Goal: Information Seeking & Learning: Learn about a topic

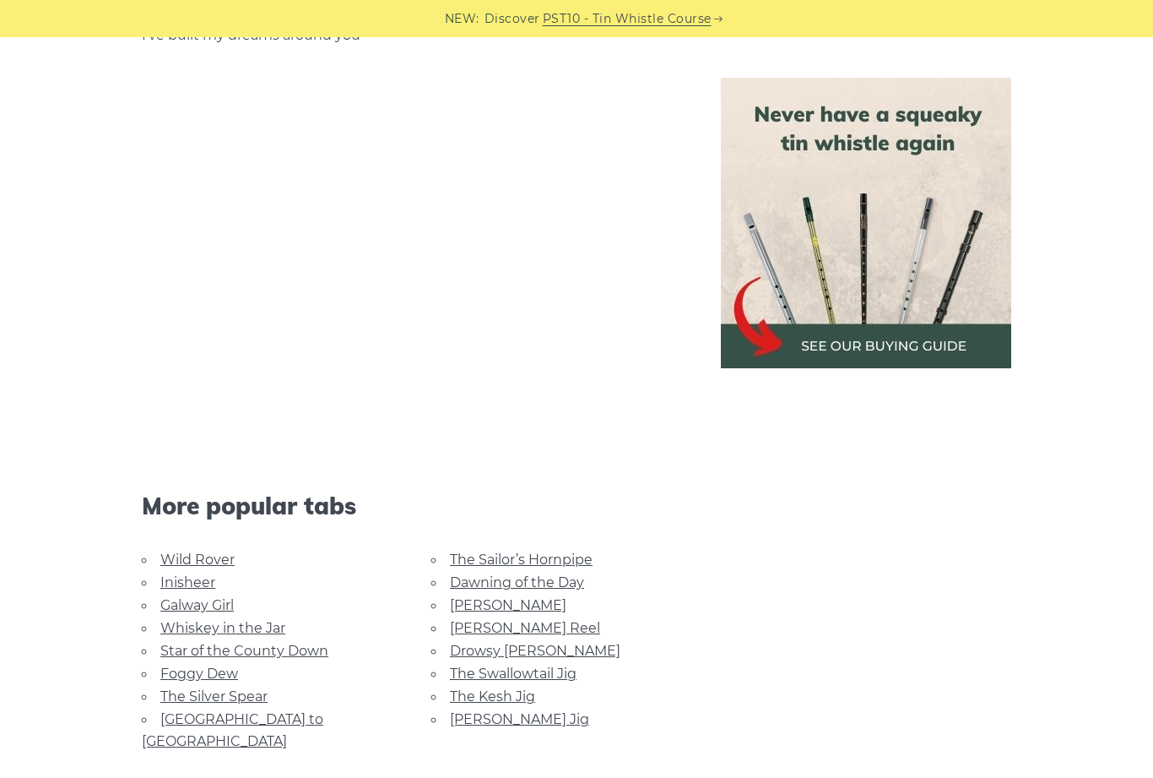
scroll to position [2827, 0]
click at [179, 669] on link "Foggy Dew" at bounding box center [199, 674] width 78 height 16
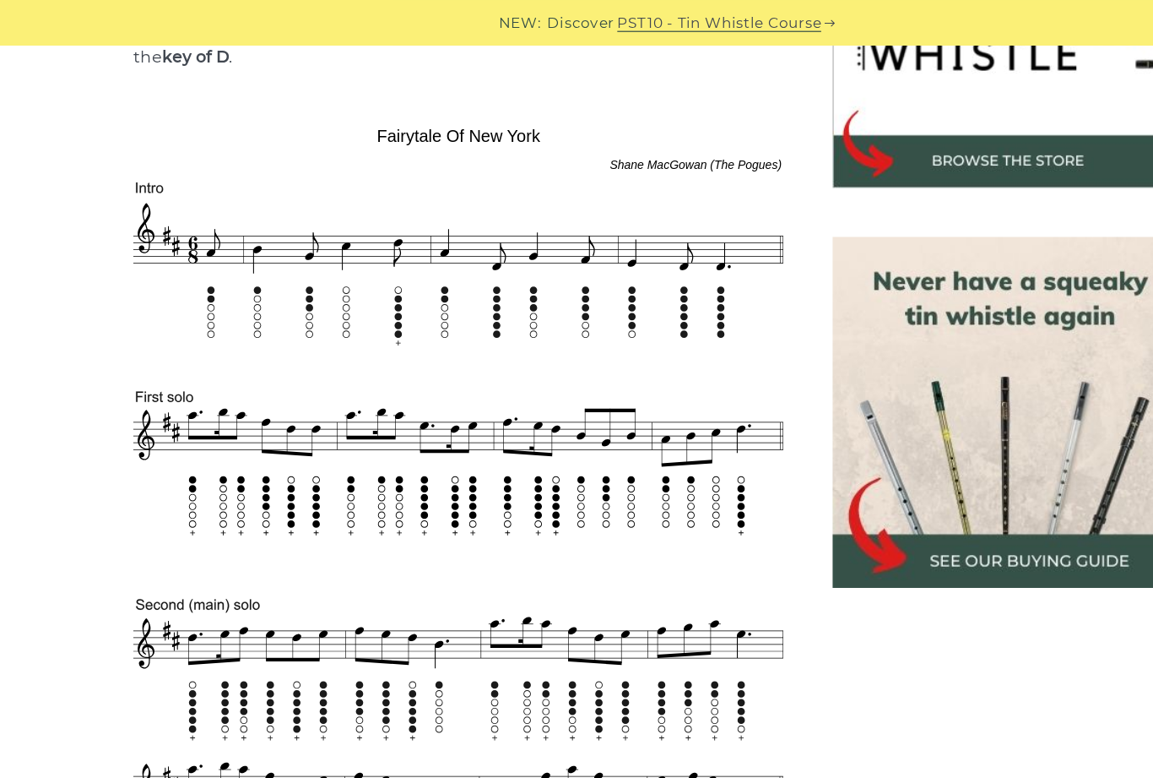
scroll to position [619, 0]
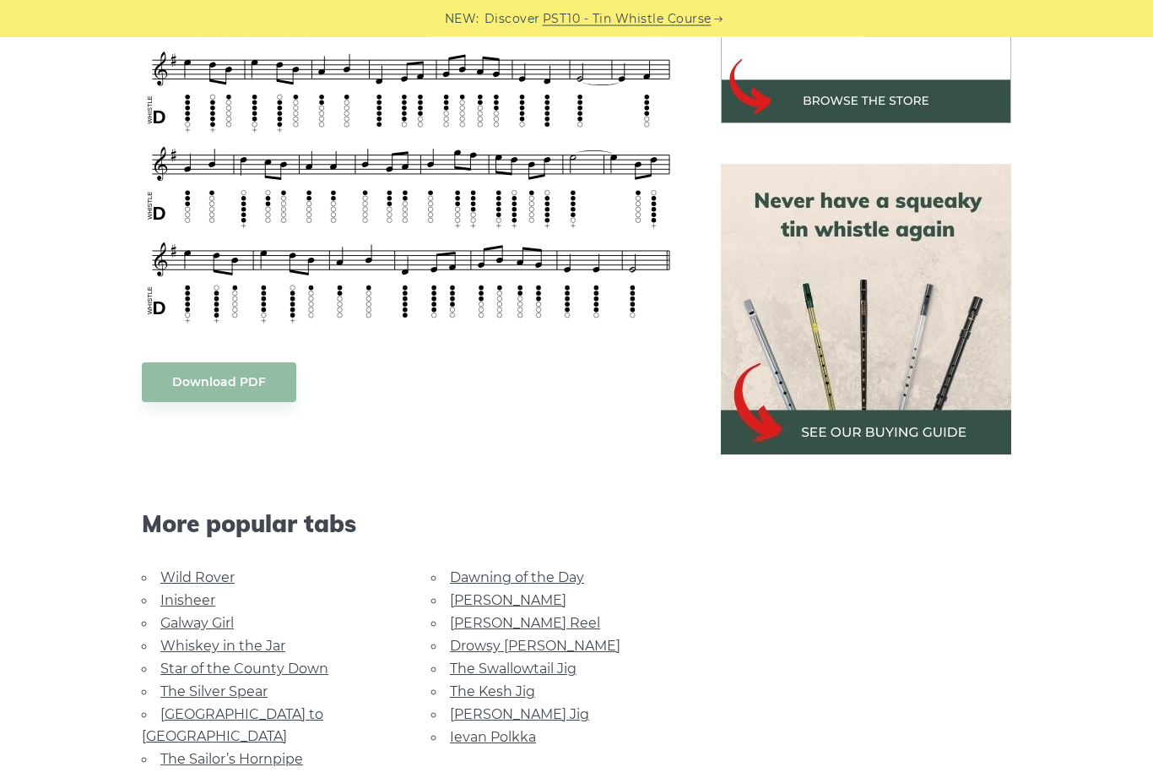
scroll to position [642, 0]
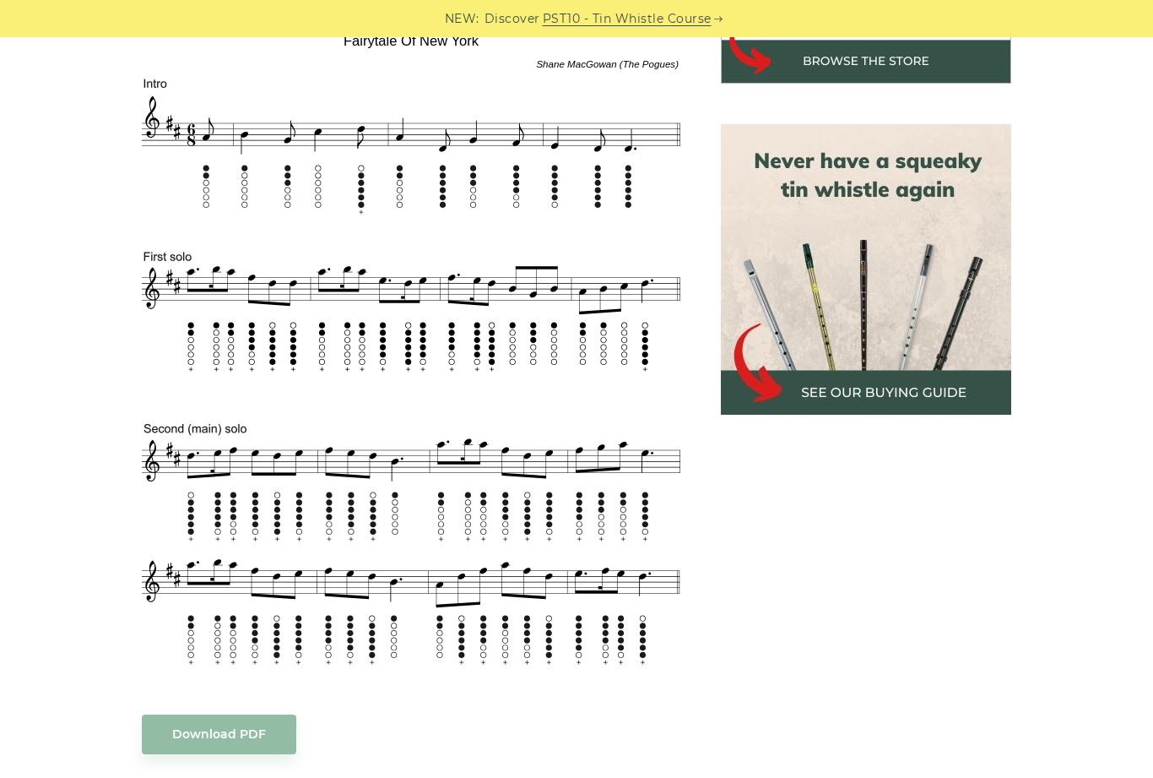
scroll to position [648, 0]
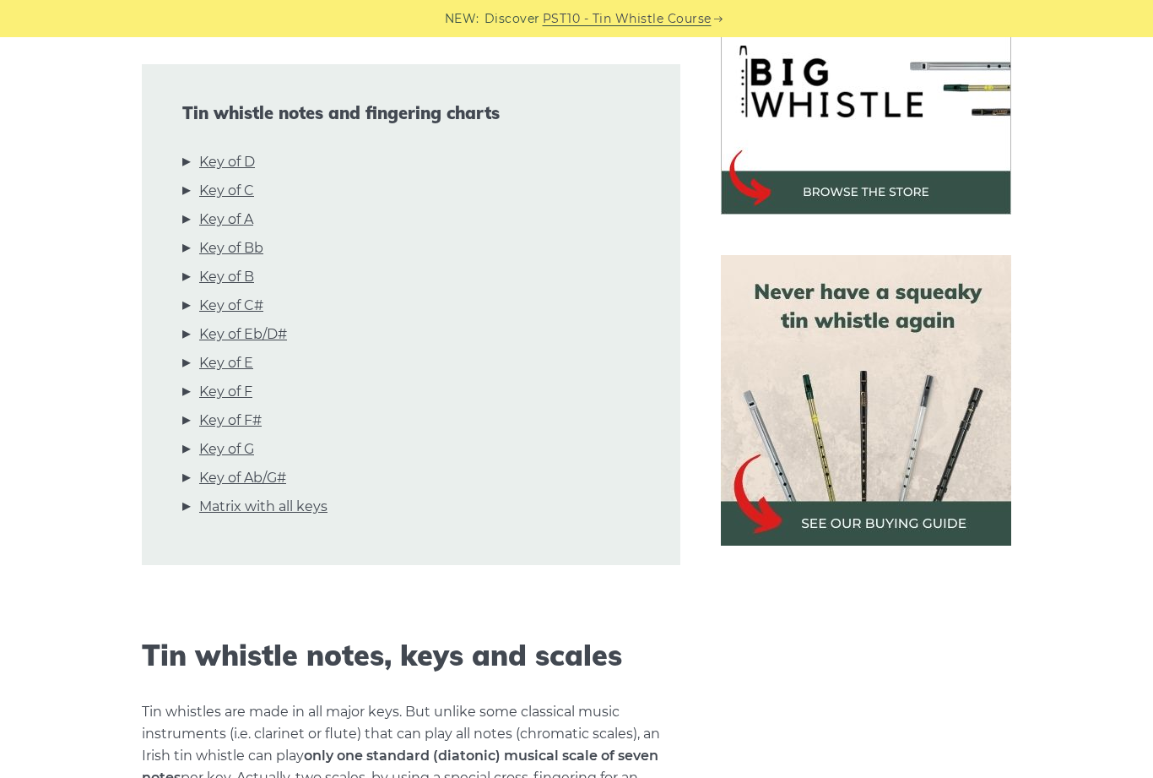
scroll to position [559, 0]
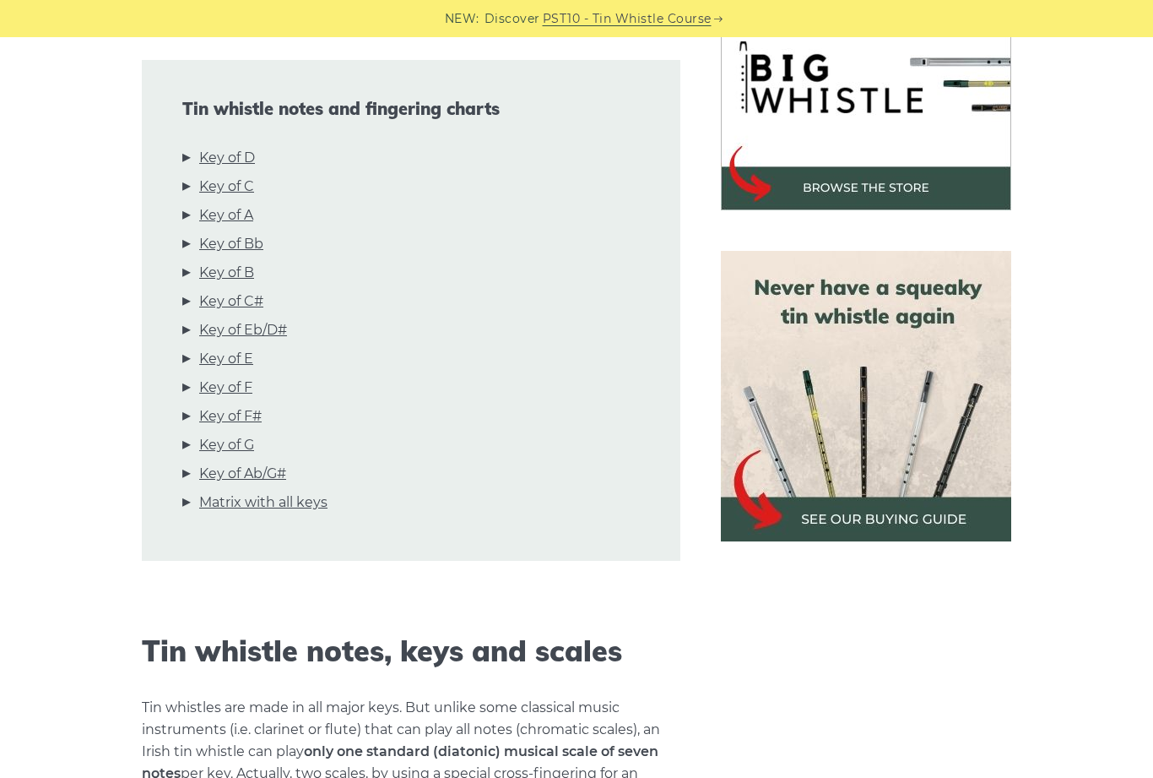
click at [229, 485] on link "Key of Ab/G#" at bounding box center [242, 474] width 87 height 22
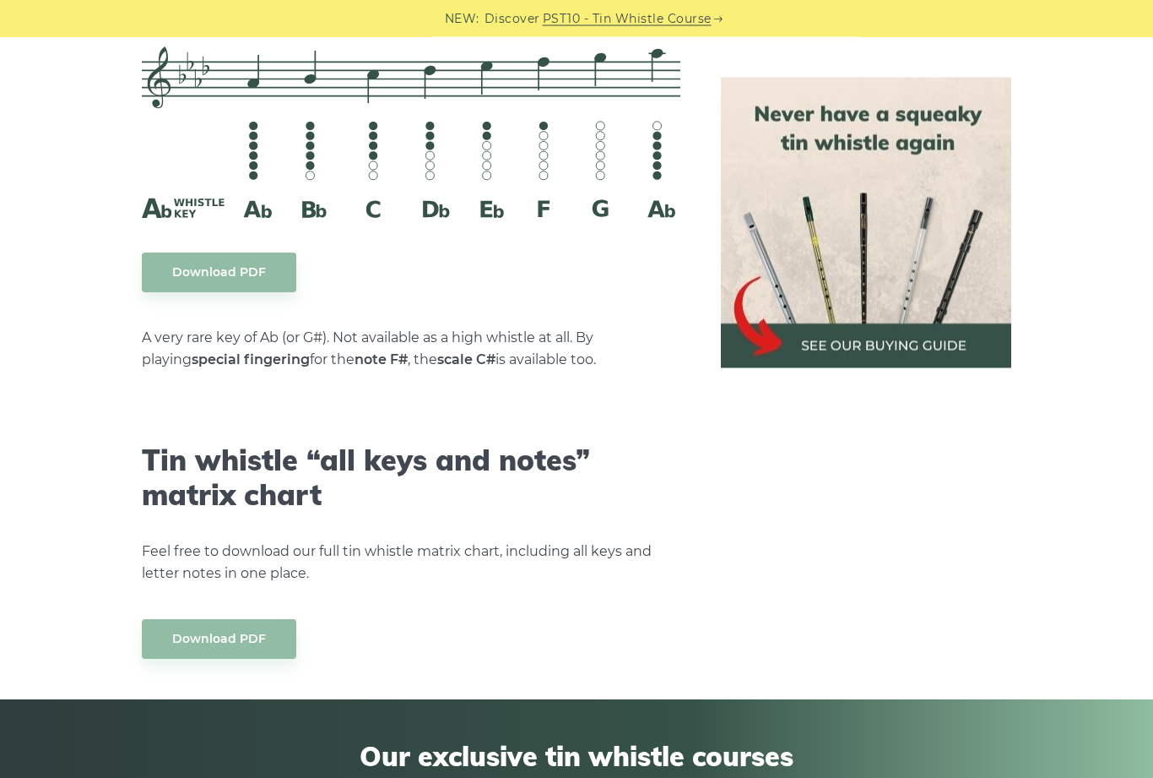
scroll to position [9194, 0]
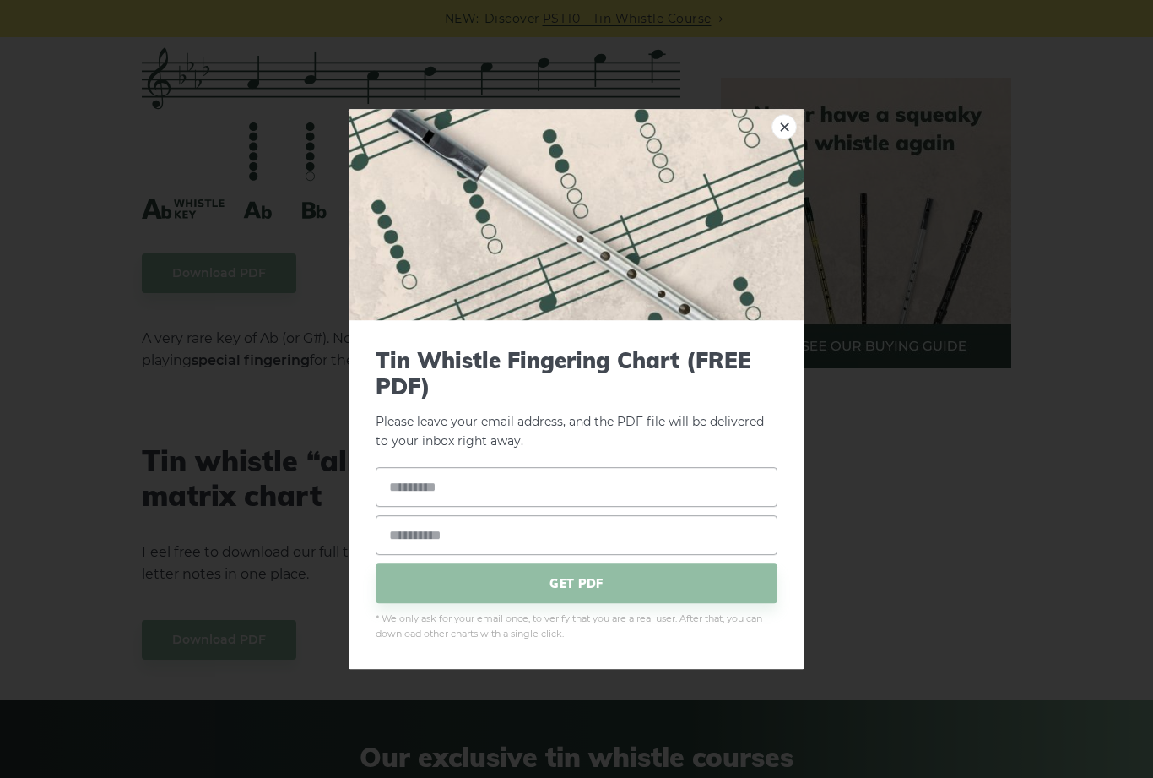
click at [782, 139] on link "×" at bounding box center [784, 126] width 25 height 25
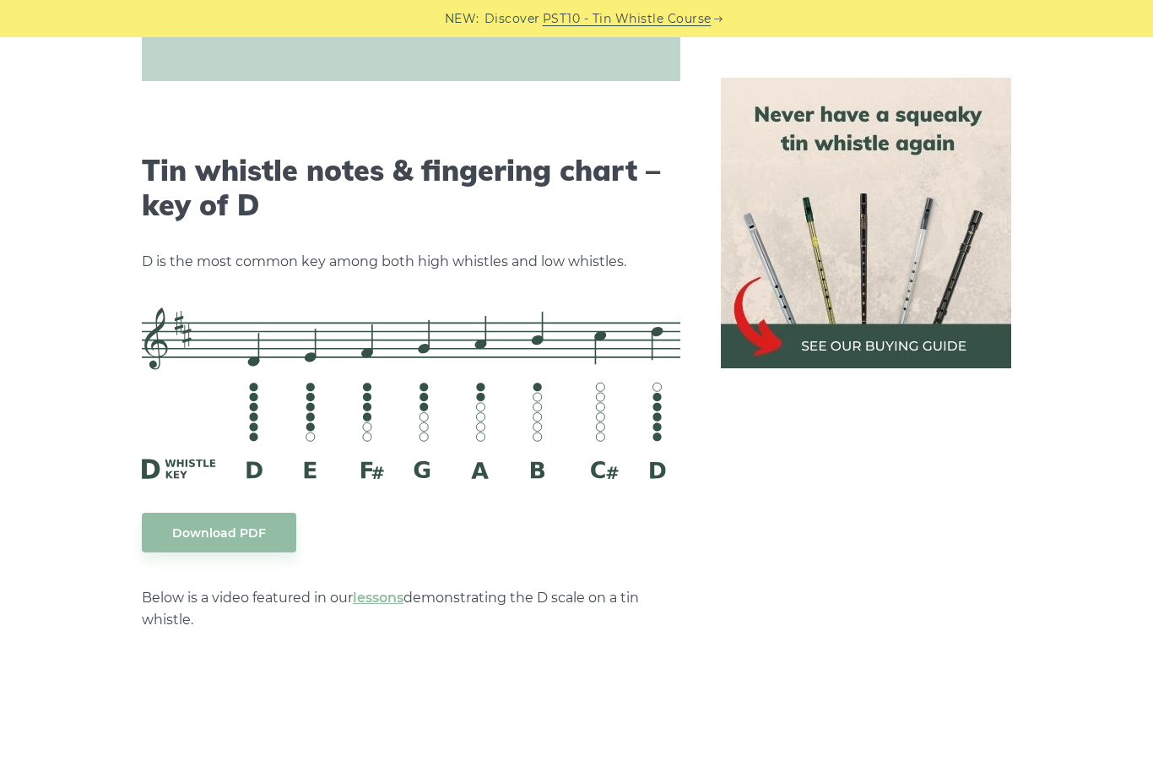
scroll to position [2538, 0]
